Goal: Transaction & Acquisition: Purchase product/service

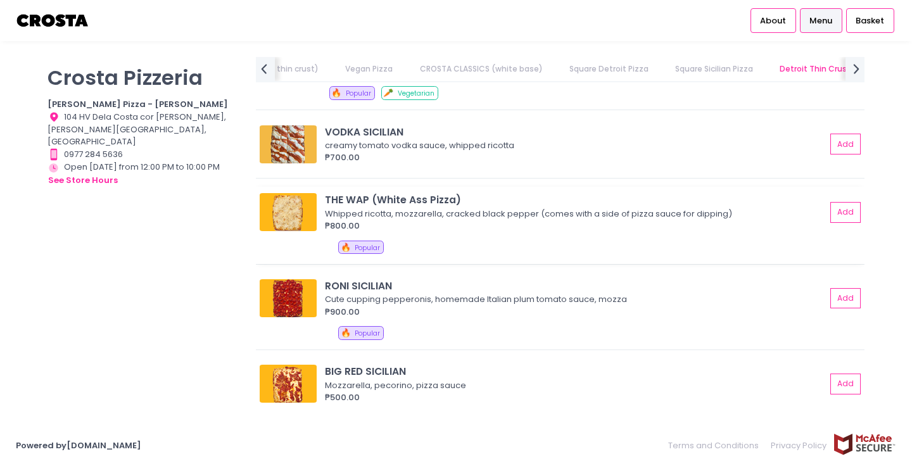
scroll to position [2021, 0]
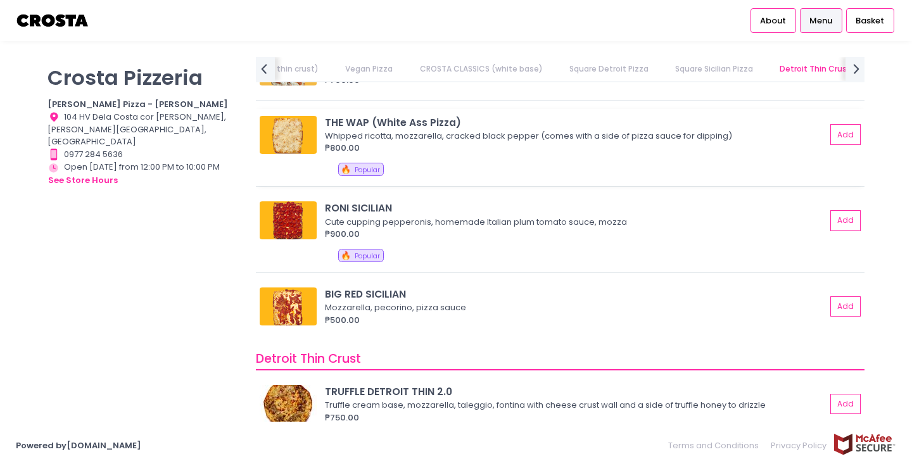
click at [359, 170] on span "Popular" at bounding box center [367, 170] width 25 height 10
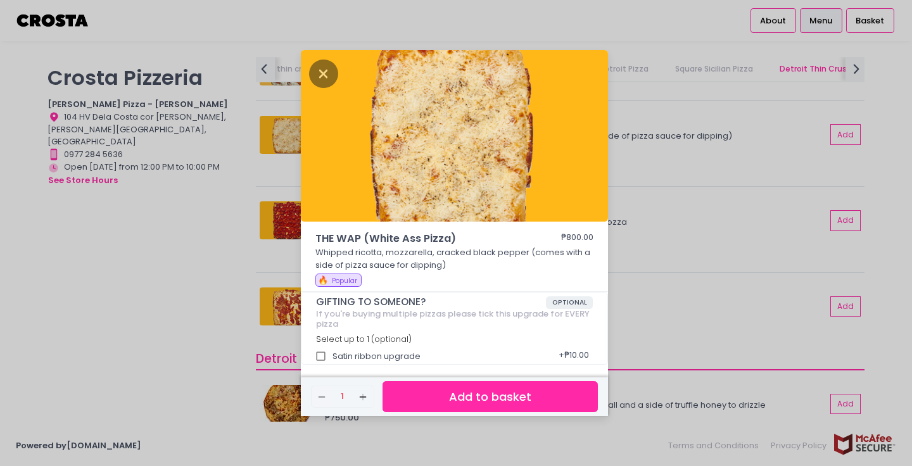
scroll to position [3, 0]
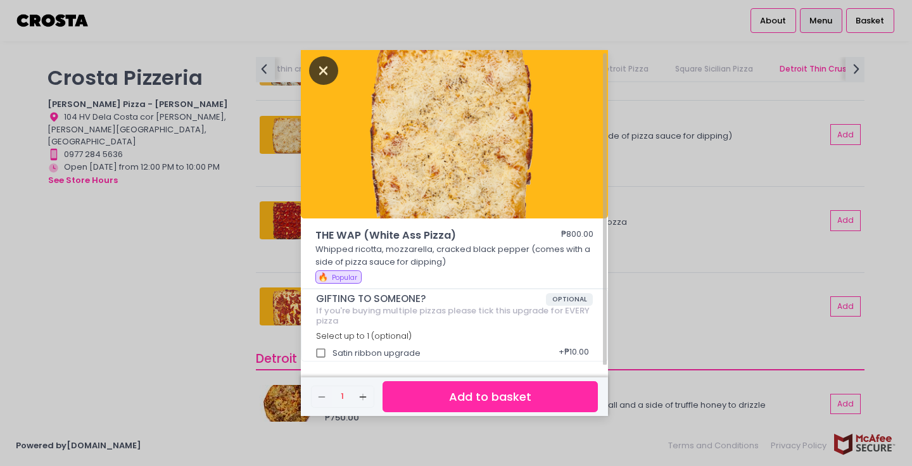
click at [329, 61] on icon "Close" at bounding box center [323, 70] width 29 height 29
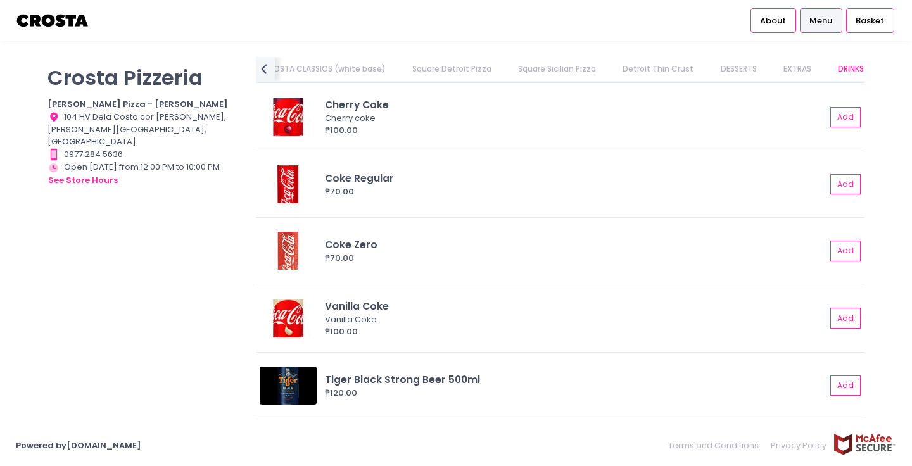
scroll to position [3114, 0]
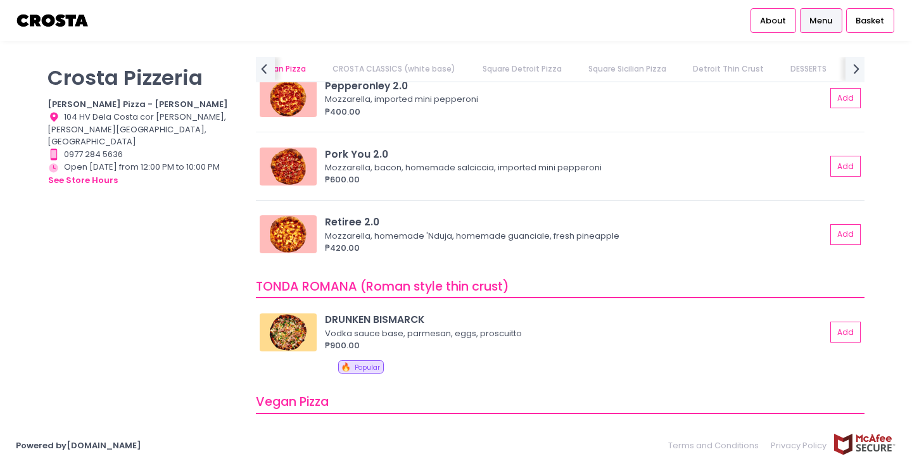
scroll to position [0, 566]
click at [725, 72] on link "DESSERTS" at bounding box center [739, 69] width 61 height 24
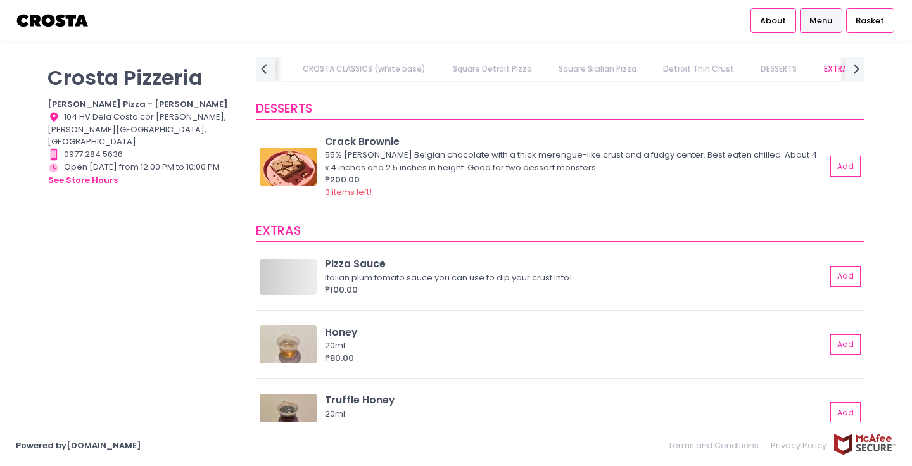
scroll to position [2272, 0]
